Goal: Task Accomplishment & Management: Manage account settings

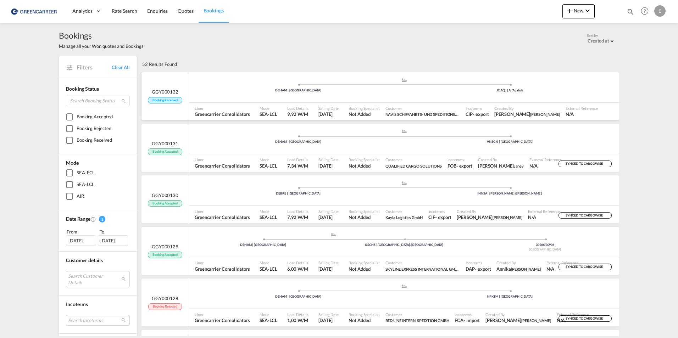
click at [159, 100] on span "Booking Received" at bounding box center [165, 100] width 34 height 7
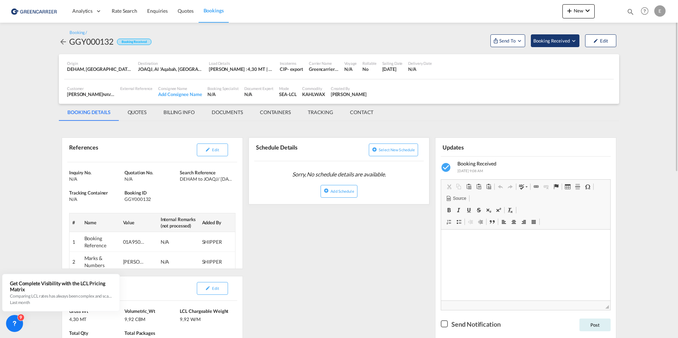
click at [566, 37] on button "Booking Received" at bounding box center [555, 40] width 49 height 13
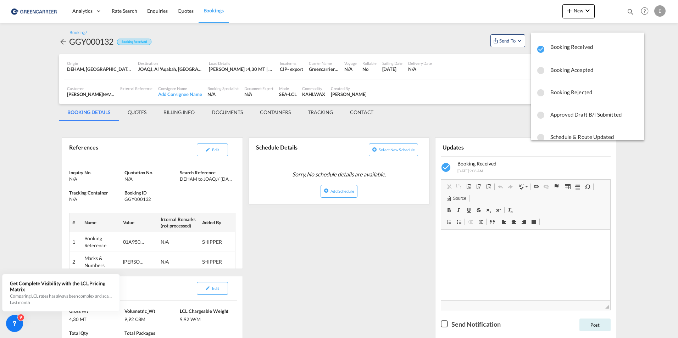
click at [572, 72] on span "Booking Accepted" at bounding box center [594, 69] width 88 height 13
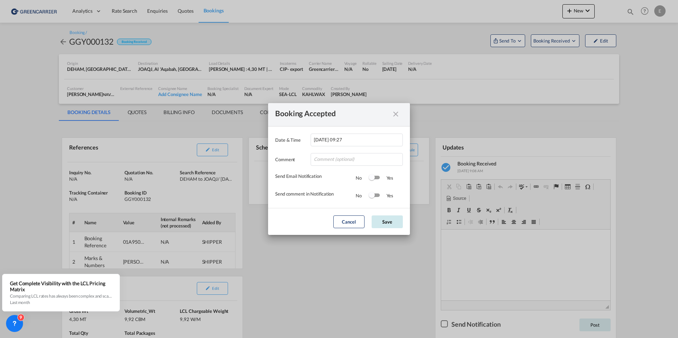
click at [388, 221] on button "Save" at bounding box center [387, 222] width 31 height 13
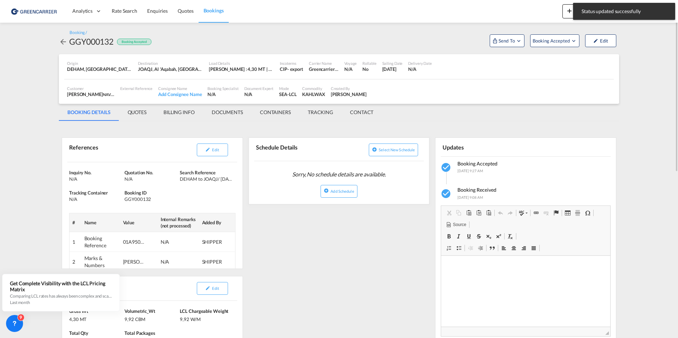
click at [509, 47] on div "Booking / GGY000132 Booking Accepted Send To Cargowise Yet to sync Send Booking…" at bounding box center [339, 39] width 560 height 32
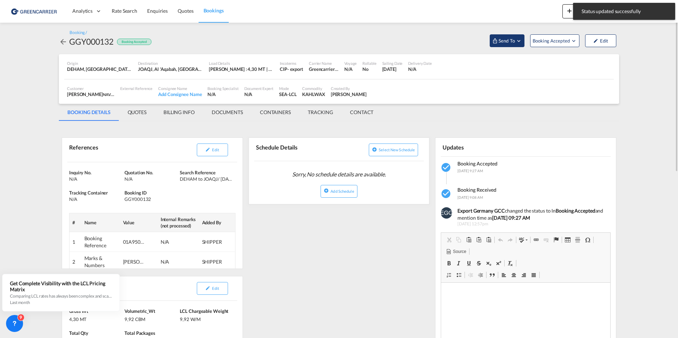
click at [515, 44] on span "Send To" at bounding box center [507, 40] width 18 height 7
click at [513, 60] on span "Cargowise" at bounding box center [525, 57] width 44 height 6
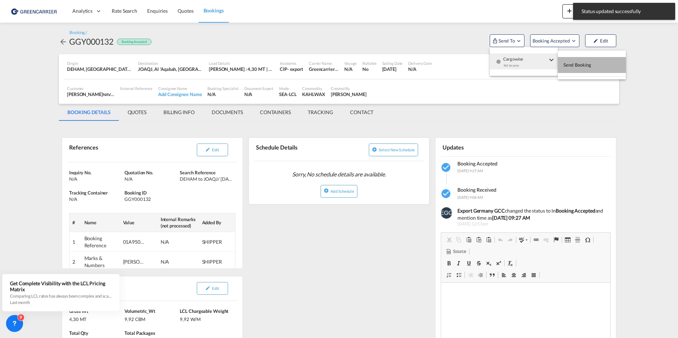
click at [613, 64] on button "Send Booking" at bounding box center [592, 65] width 68 height 16
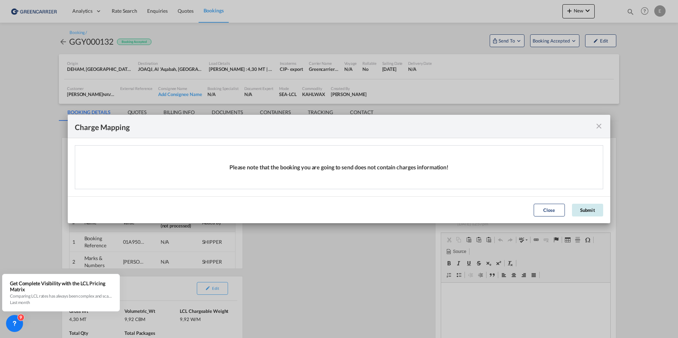
click at [600, 212] on button "Submit" at bounding box center [587, 210] width 31 height 13
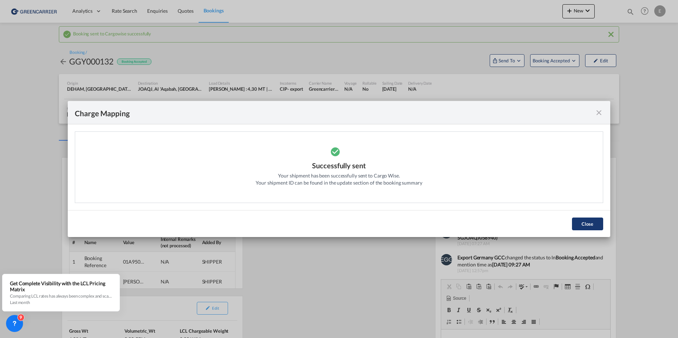
click at [593, 229] on button "Close" at bounding box center [587, 224] width 31 height 13
